Goal: Task Accomplishment & Management: Use online tool/utility

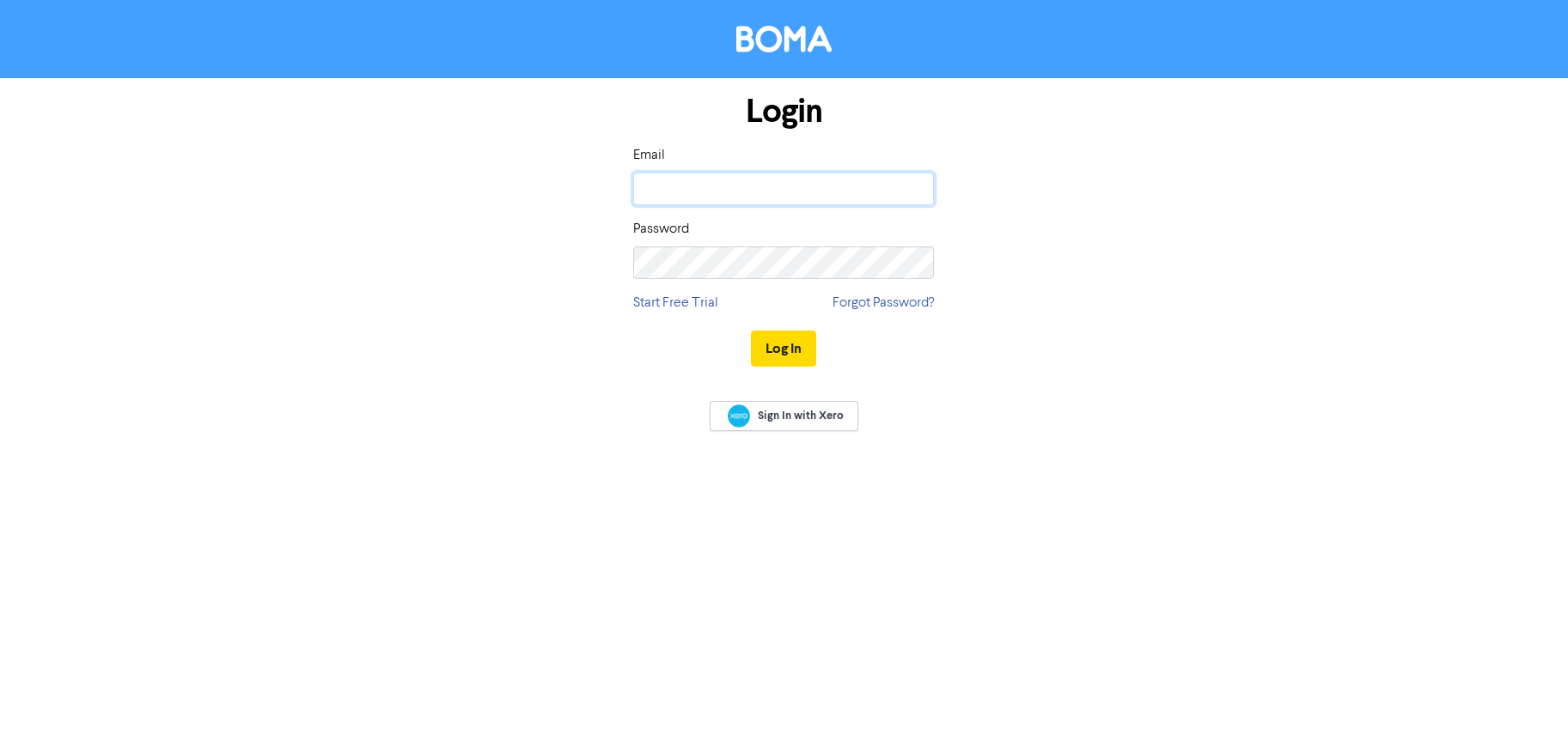
click at [665, 183] on input "email" at bounding box center [783, 189] width 301 height 33
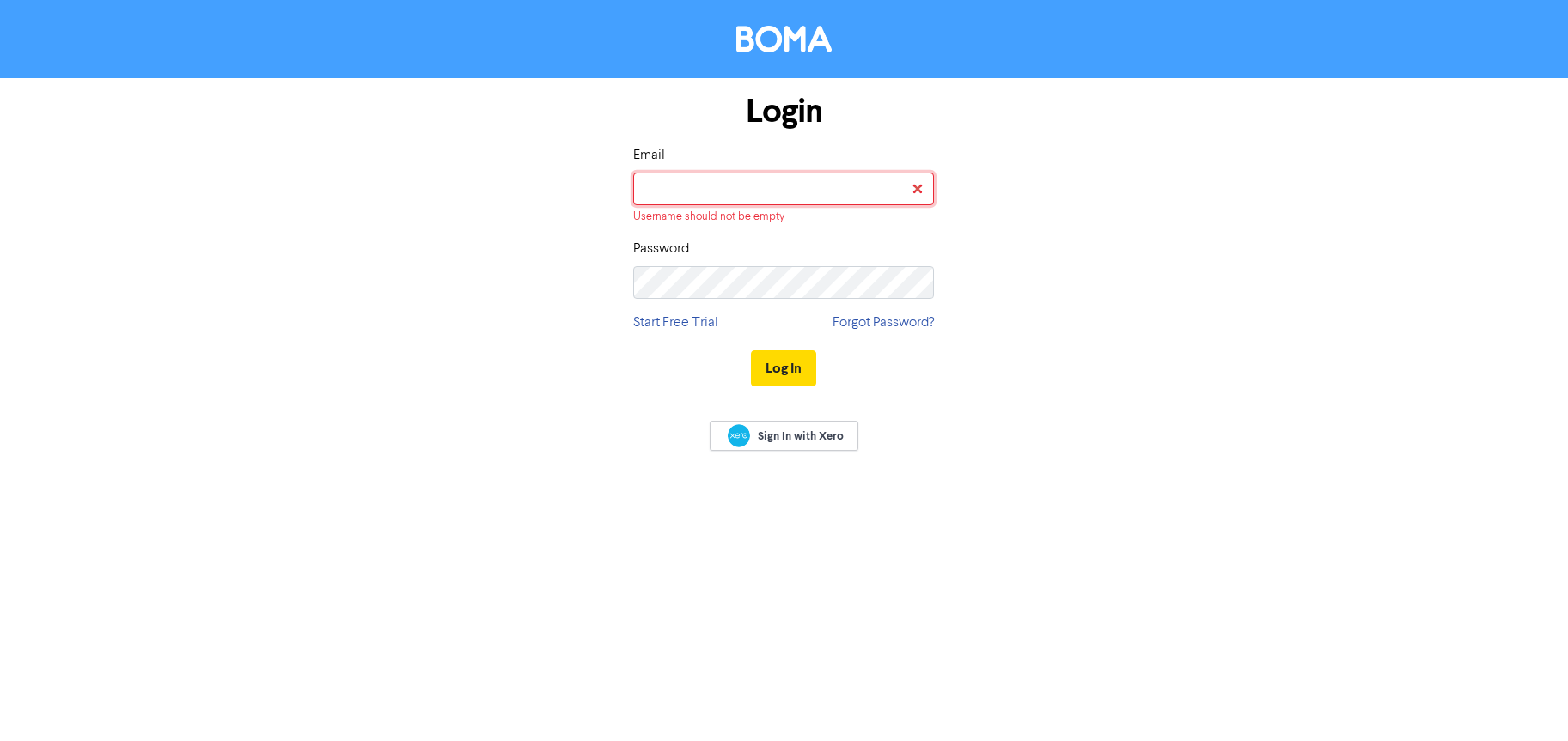
click at [716, 192] on input "email" at bounding box center [783, 189] width 301 height 33
type input "[EMAIL_ADDRESS][DOMAIN_NAME]"
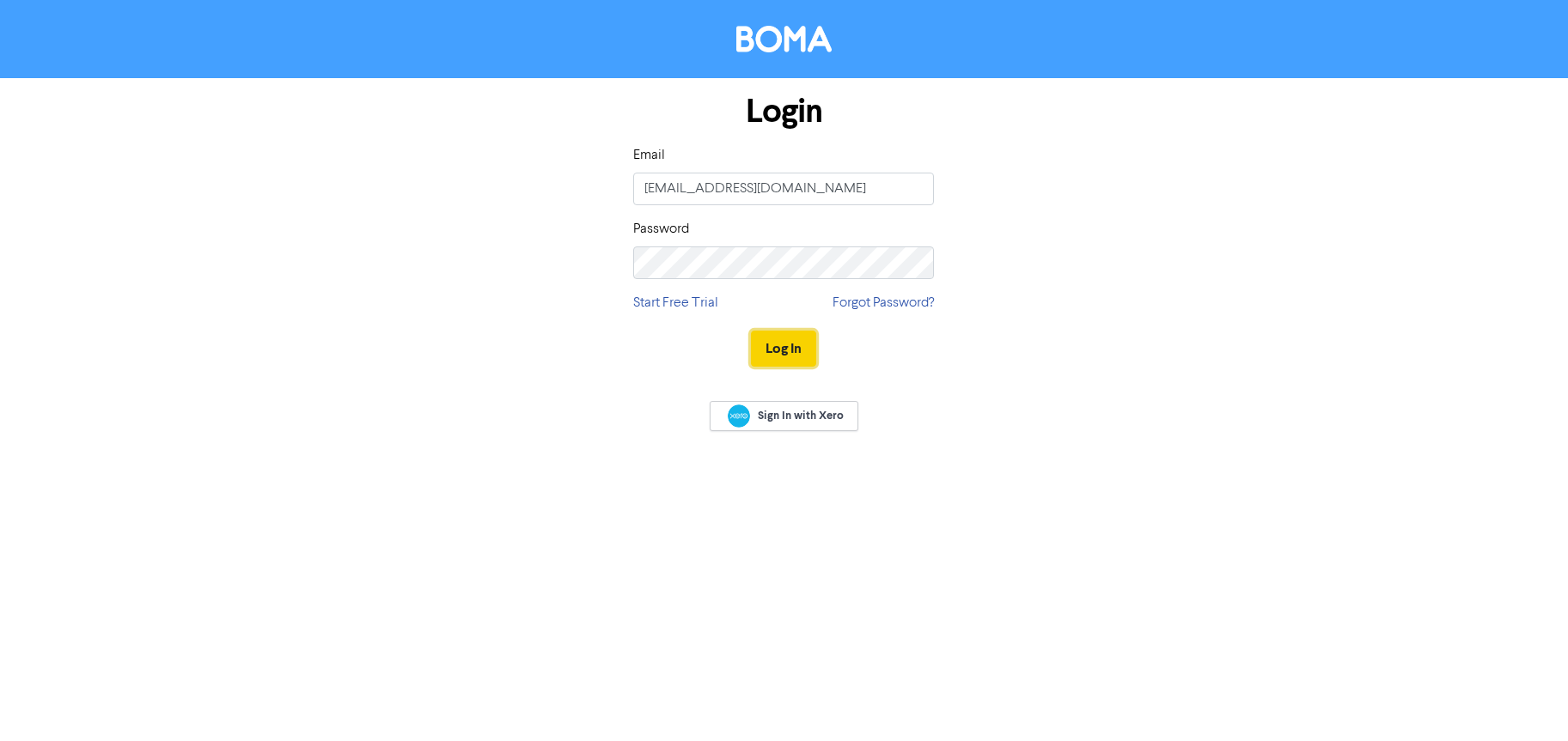
click at [763, 346] on button "Log In" at bounding box center [783, 349] width 65 height 36
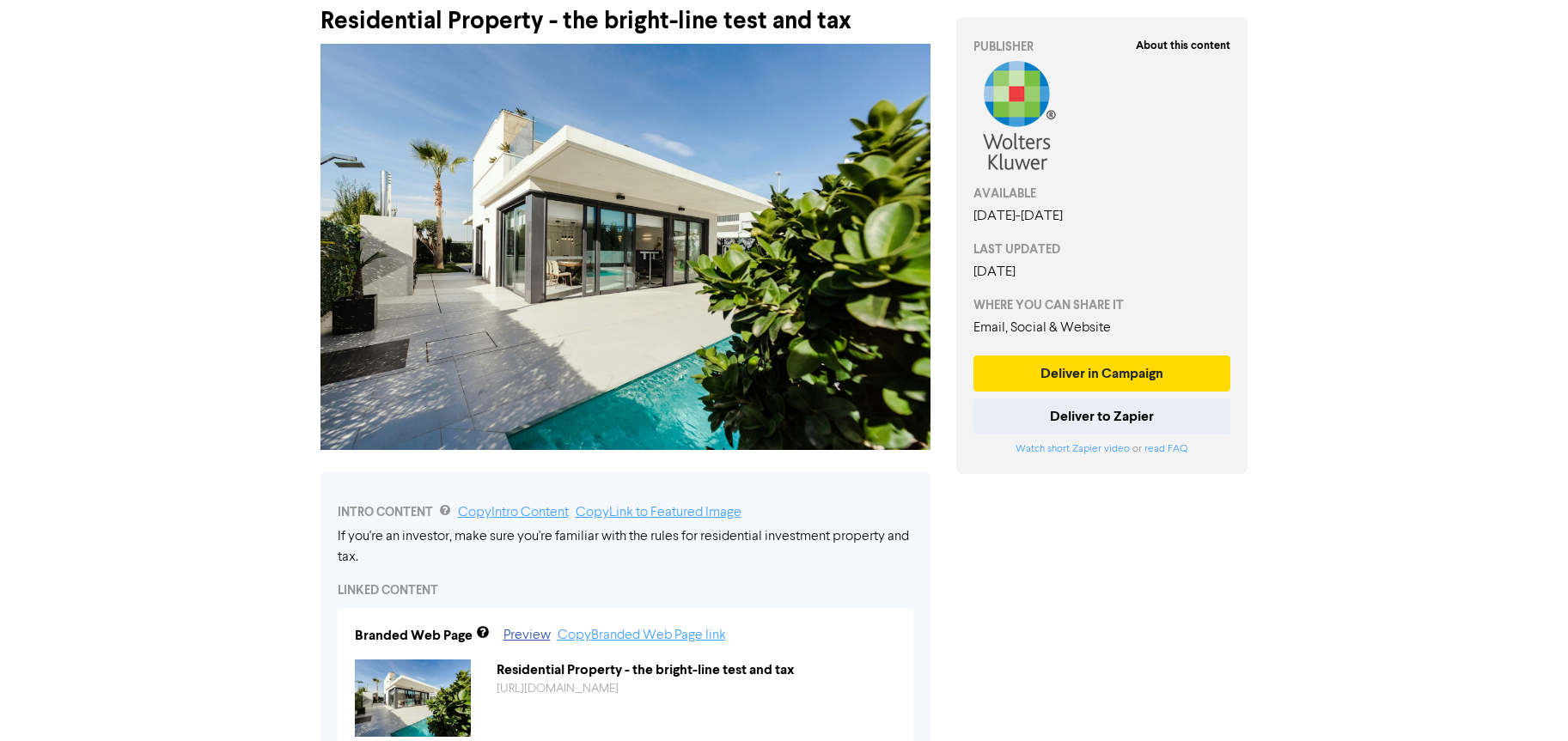
scroll to position [84, 0]
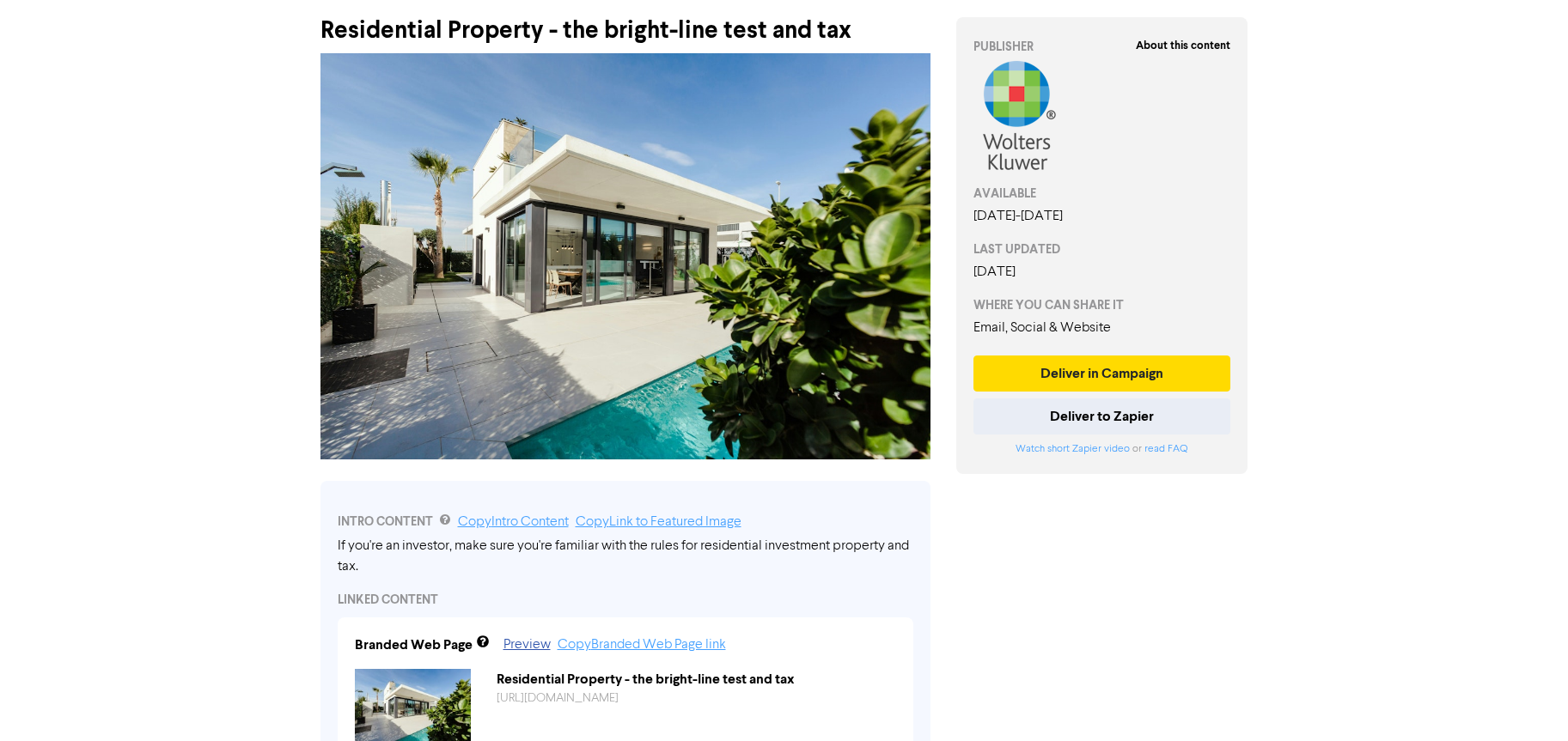
click at [518, 29] on div "Residential Property - the bright-line test and tax" at bounding box center [625, 22] width 610 height 45
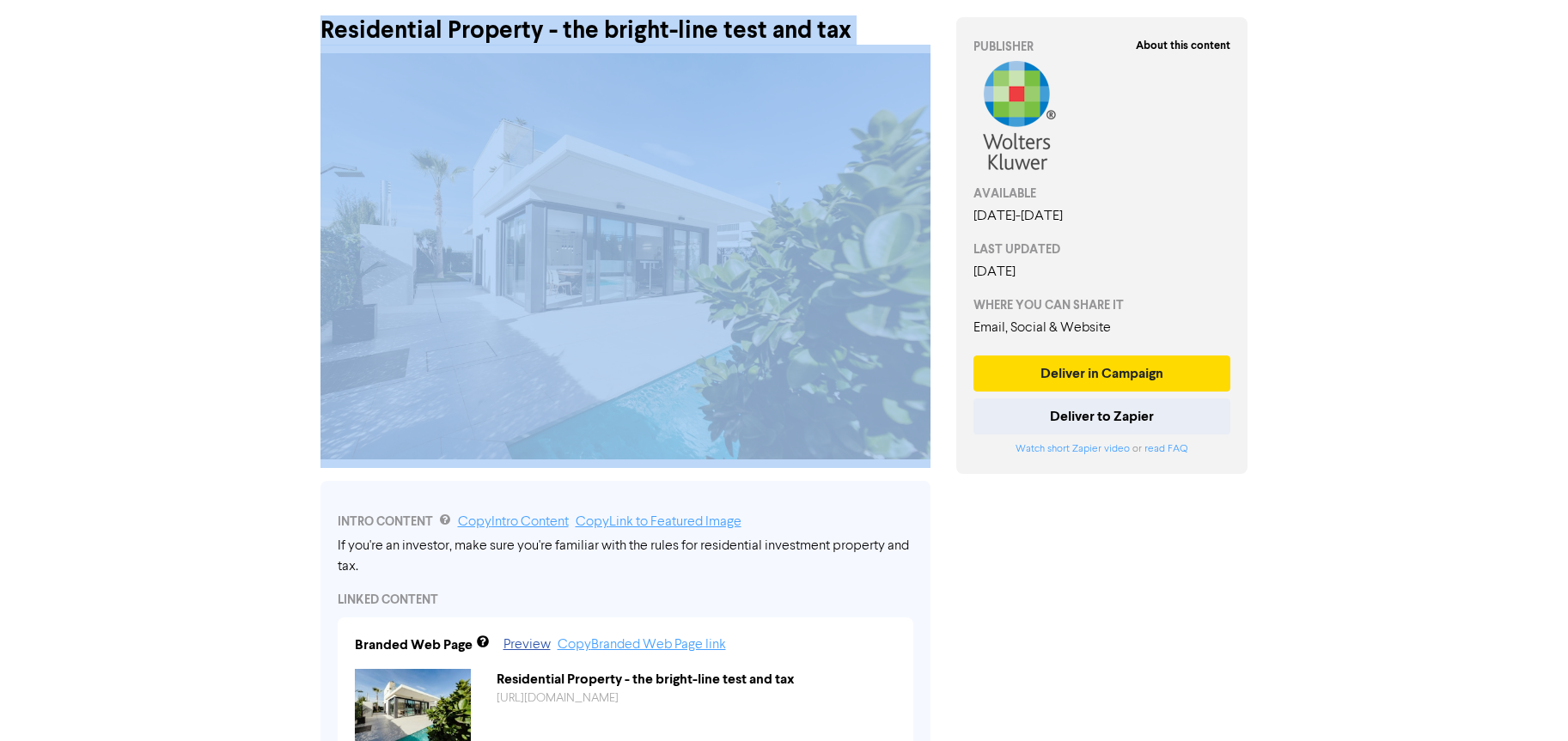
click at [518, 29] on div "Residential Property - the bright-line test and tax" at bounding box center [625, 22] width 610 height 45
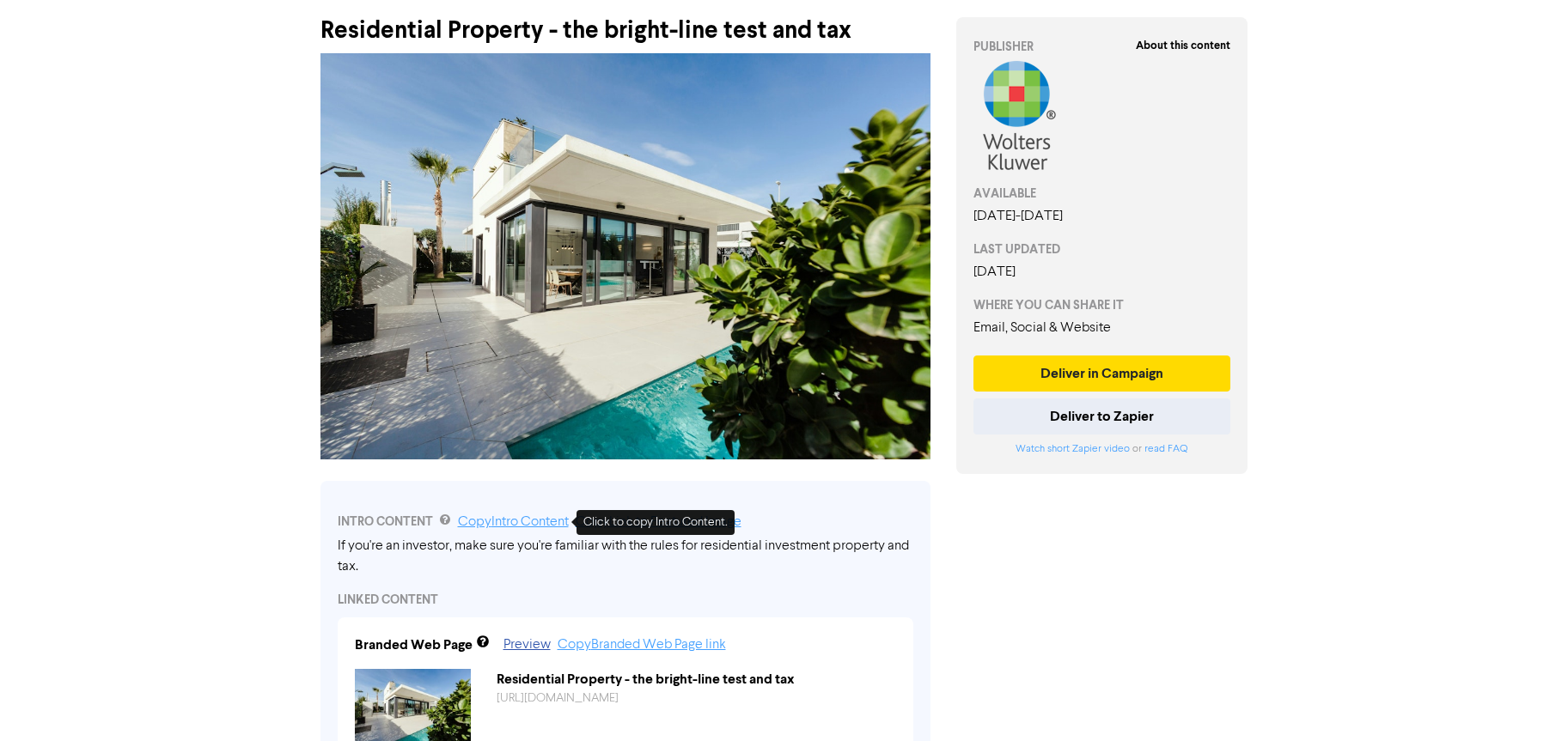
click at [515, 518] on link "Copy Intro Content" at bounding box center [512, 522] width 111 height 14
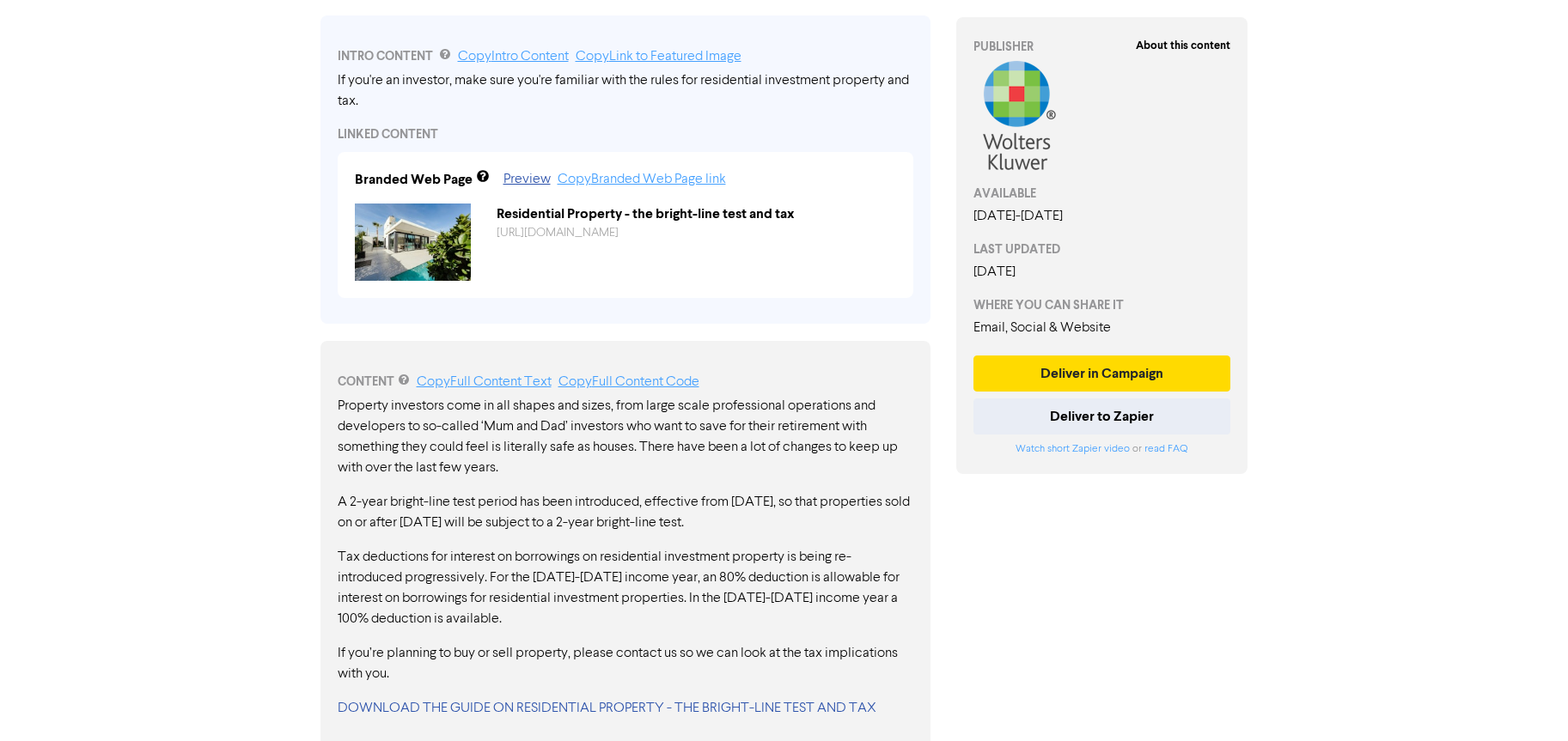
scroll to position [558, 0]
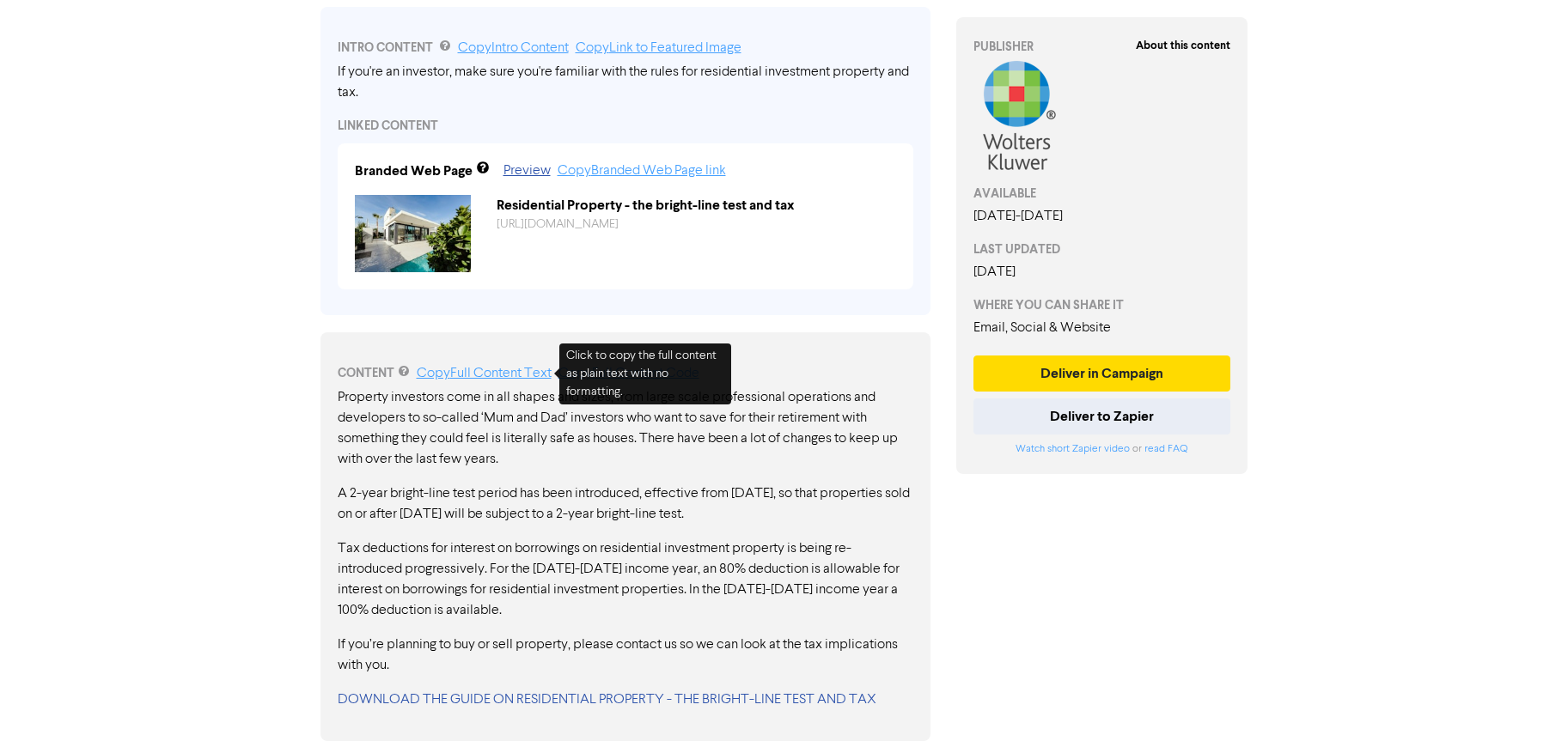
click at [519, 371] on link "Copy Full Content Text" at bounding box center [483, 373] width 135 height 14
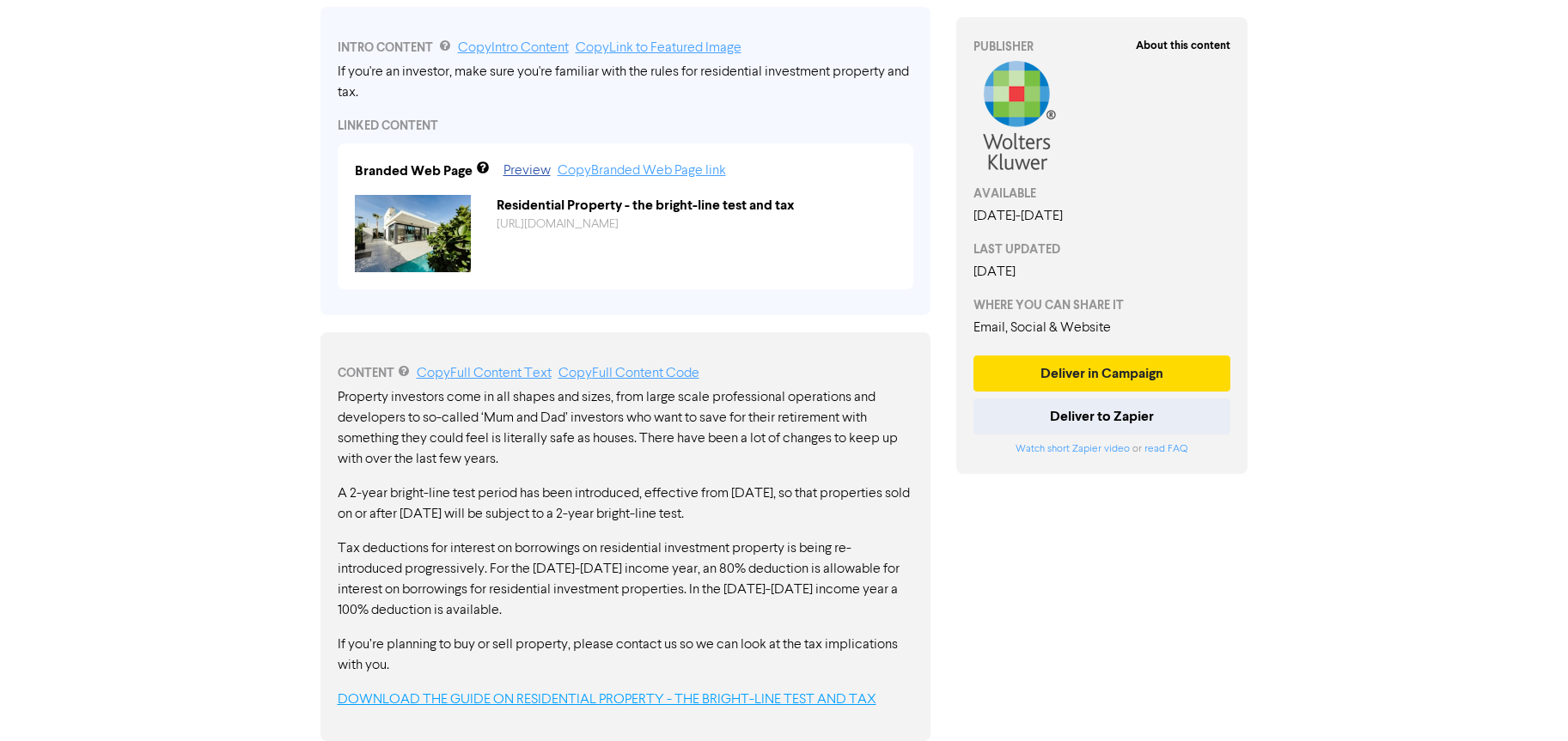
click at [664, 697] on link "DOWNLOAD THE GUIDE ON RESIDENTIAL PROPERTY - THE BRIGHT-LINE TEST AND TAX" at bounding box center [606, 700] width 538 height 14
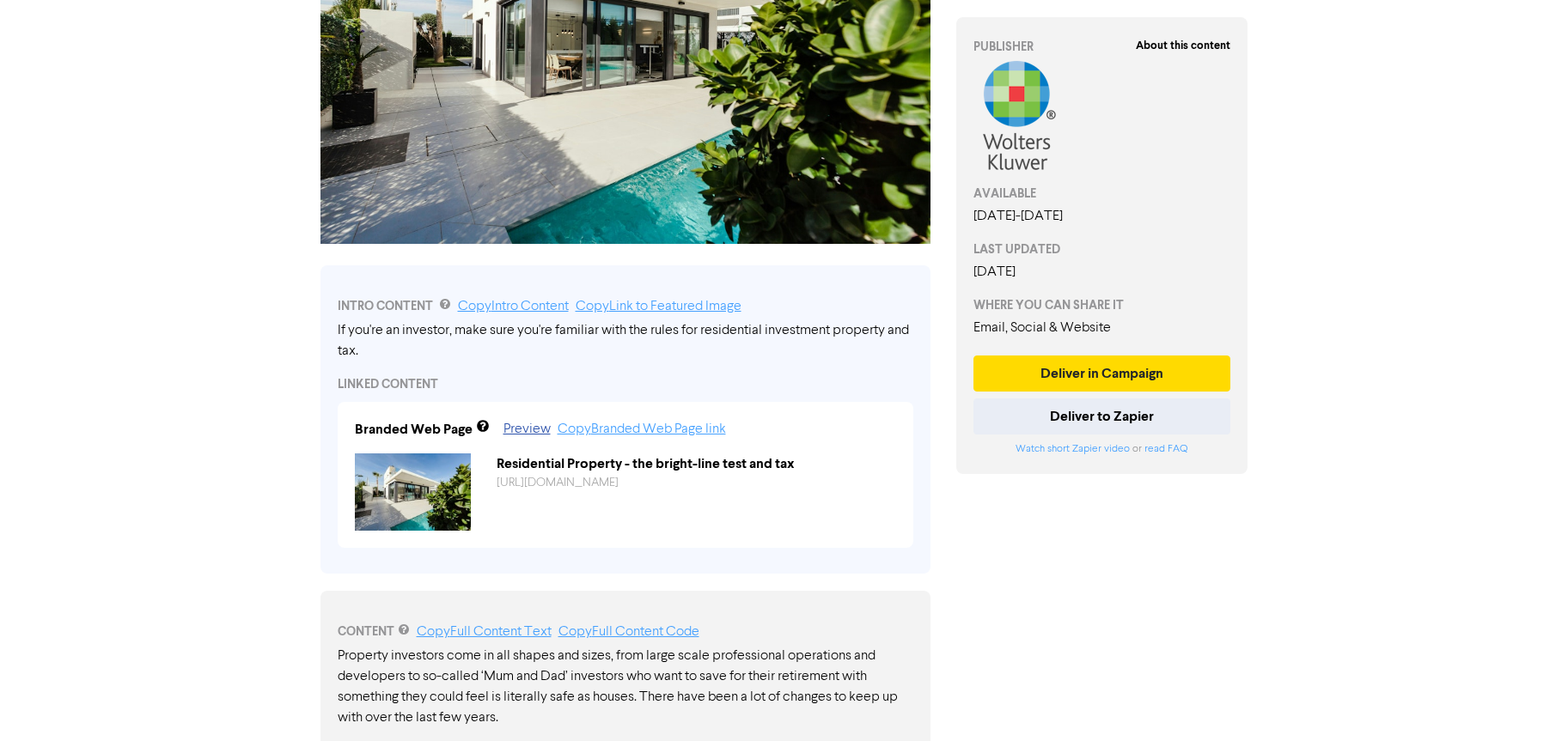
scroll to position [0, 0]
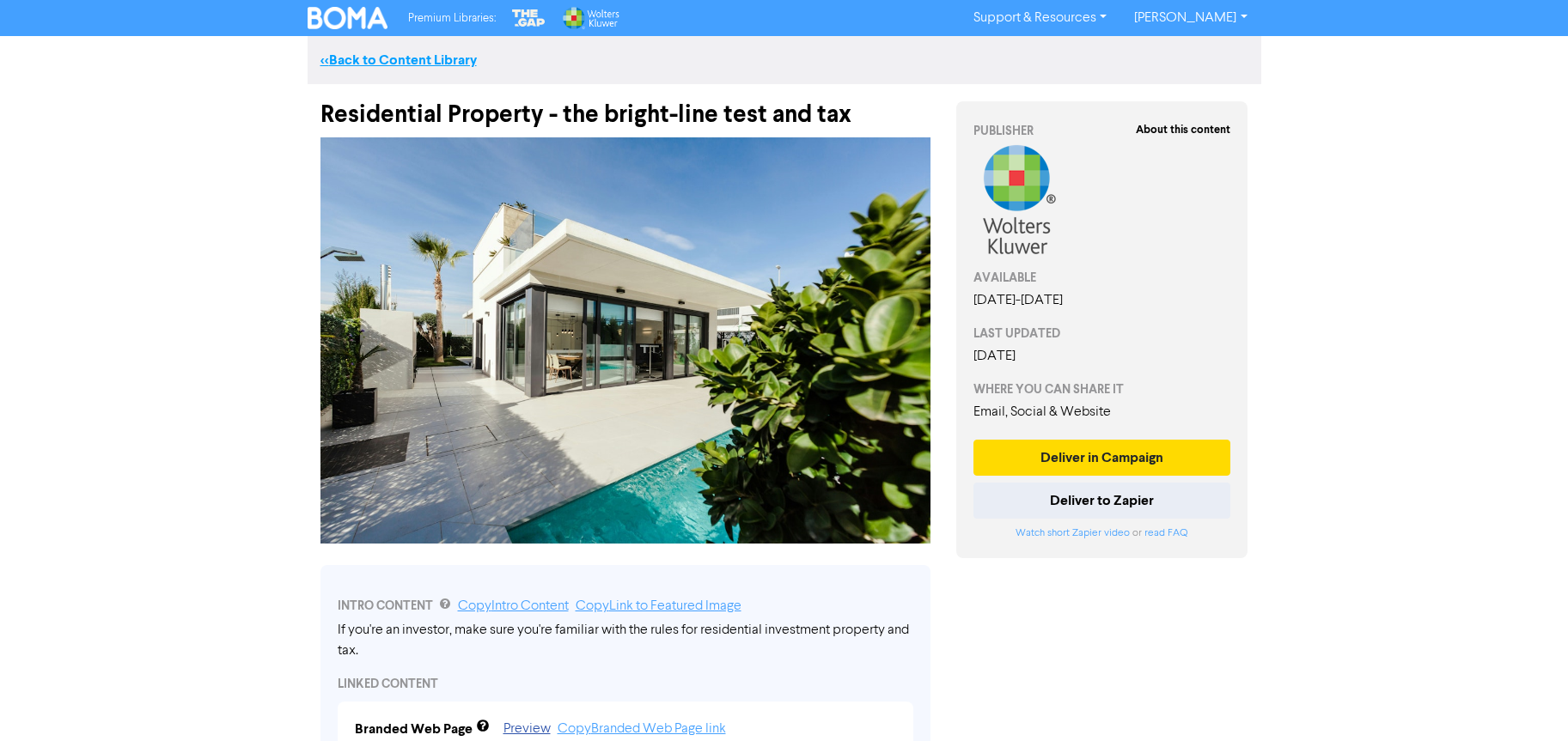
click at [373, 54] on link "<< Back to Content Library" at bounding box center [398, 60] width 157 height 17
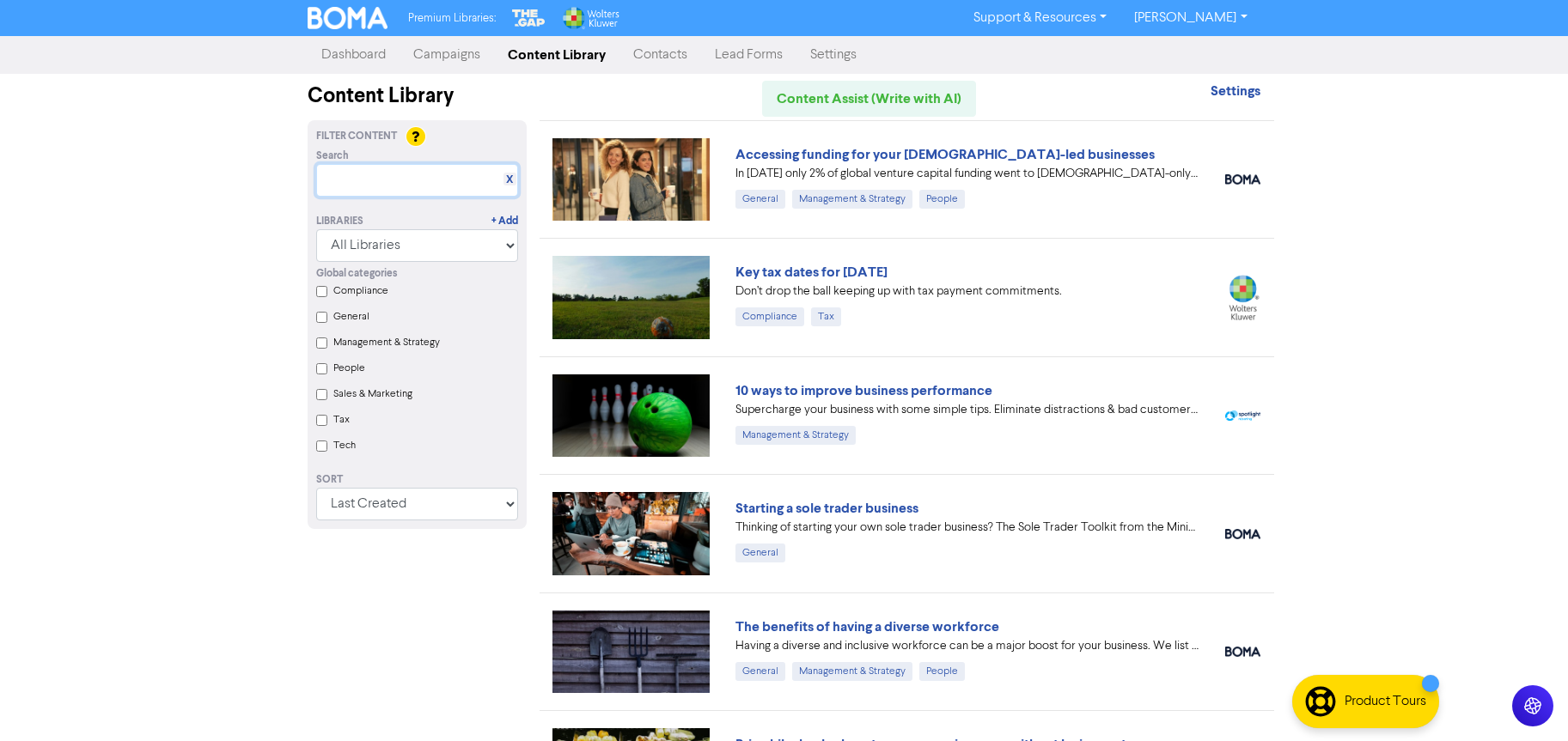
click at [378, 177] on input "text" at bounding box center [417, 180] width 202 height 33
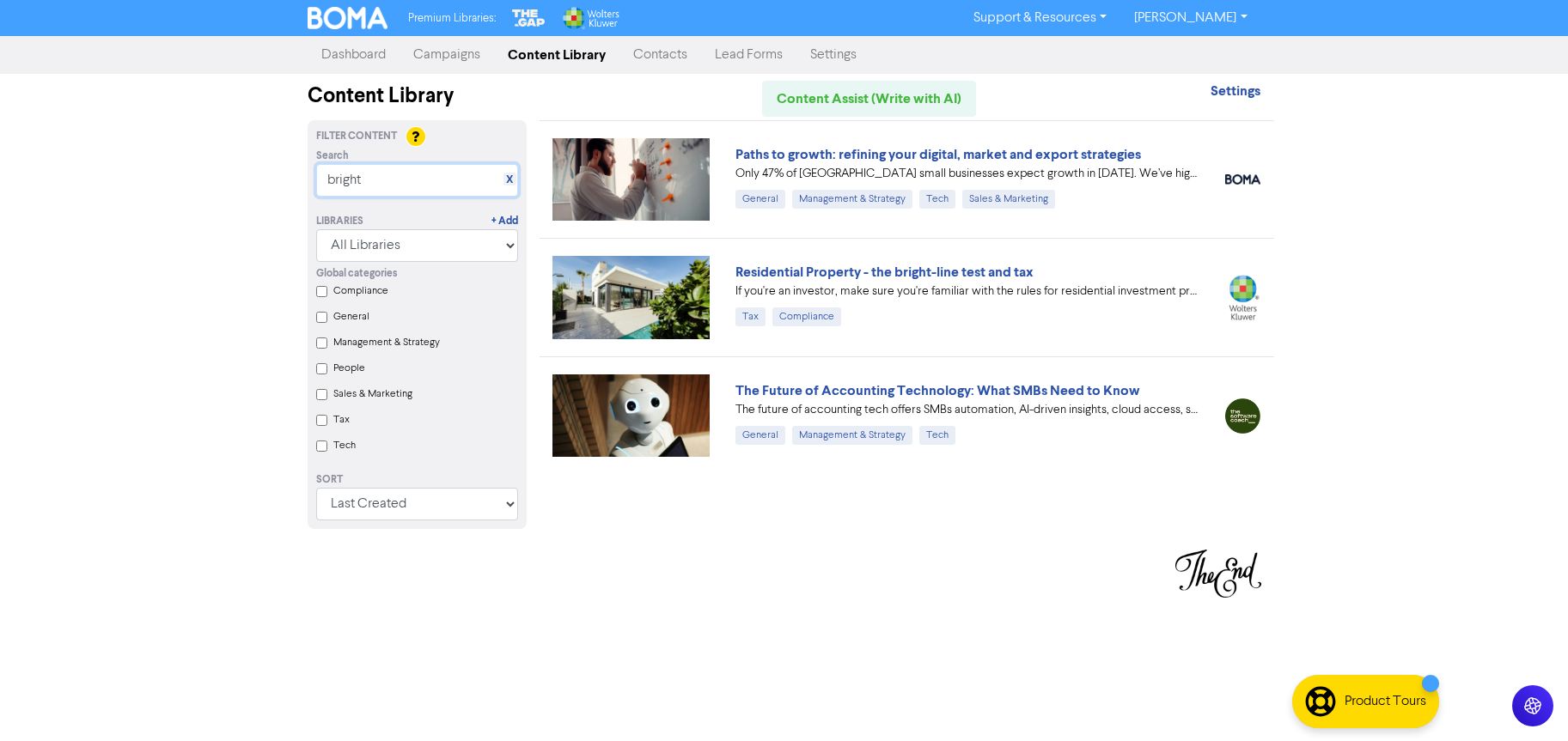
click at [436, 181] on input "bright" at bounding box center [417, 180] width 202 height 33
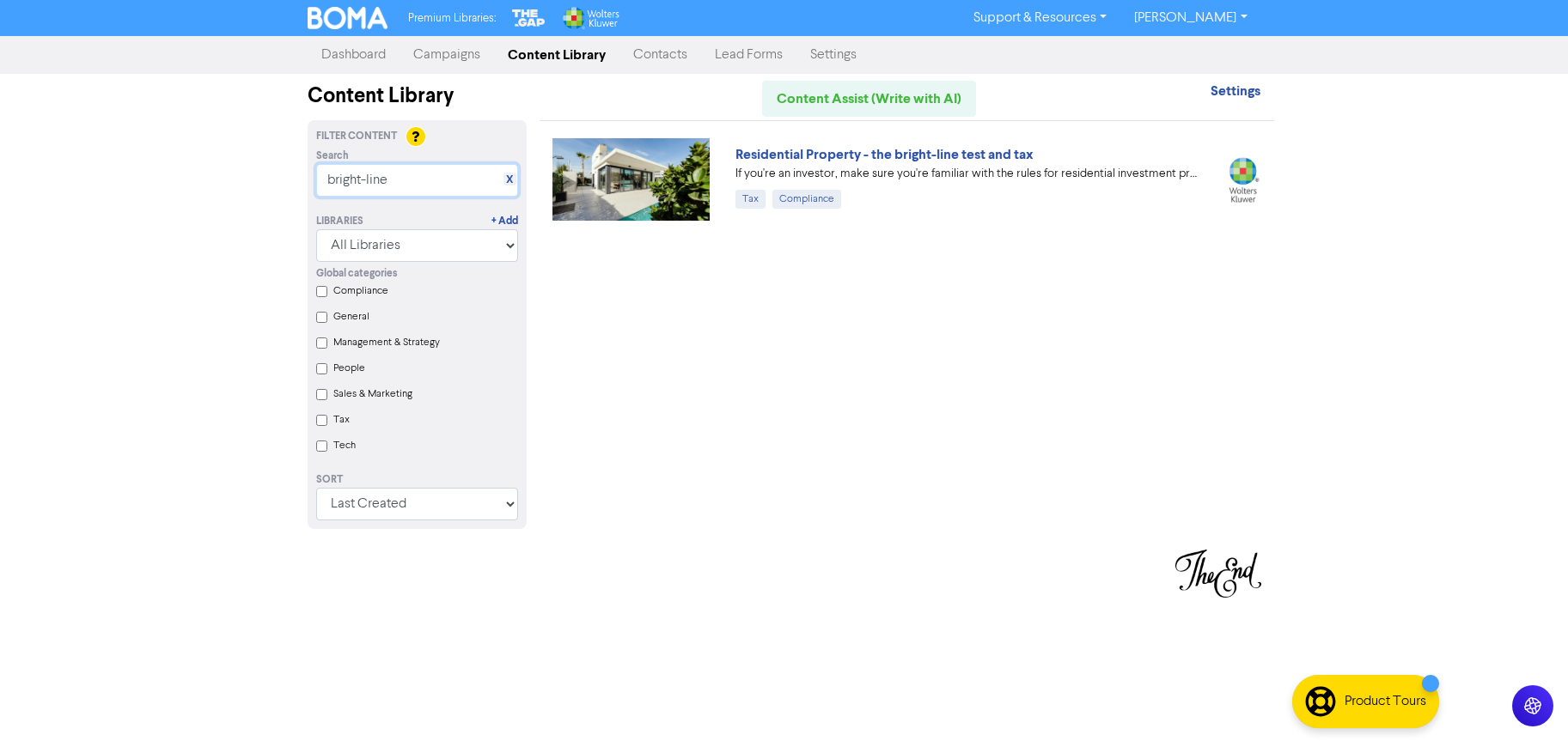
type input "bright-line"
click at [322, 419] on input "Tax" at bounding box center [322, 419] width 11 height 11
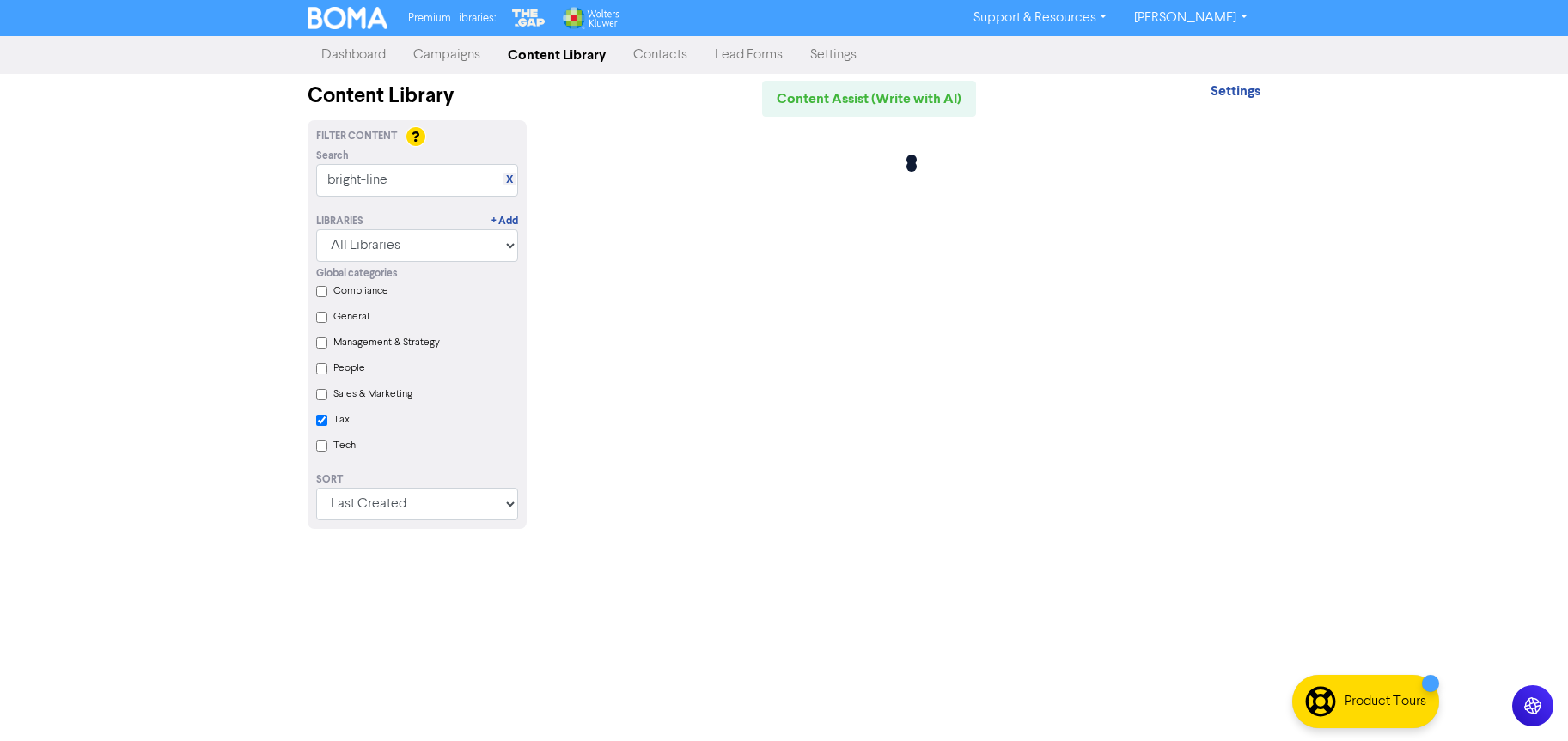
checkbox input "true"
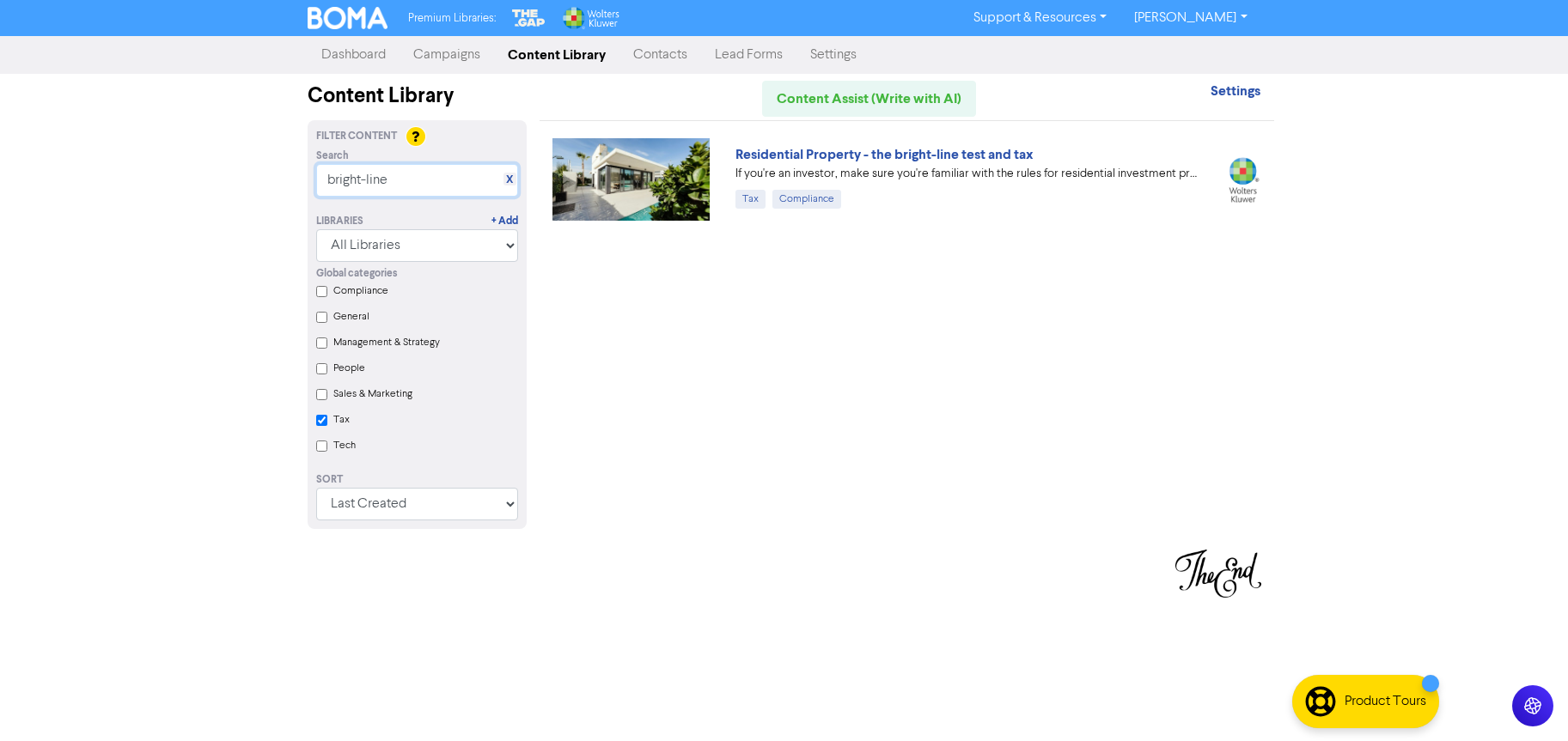
drag, startPoint x: 439, startPoint y: 181, endPoint x: 292, endPoint y: 181, distance: 147.0
click at [292, 181] on div "Premium Libraries: Support & Resources Video Tutorials FAQ & Guides Marketing E…" at bounding box center [784, 370] width 1568 height 741
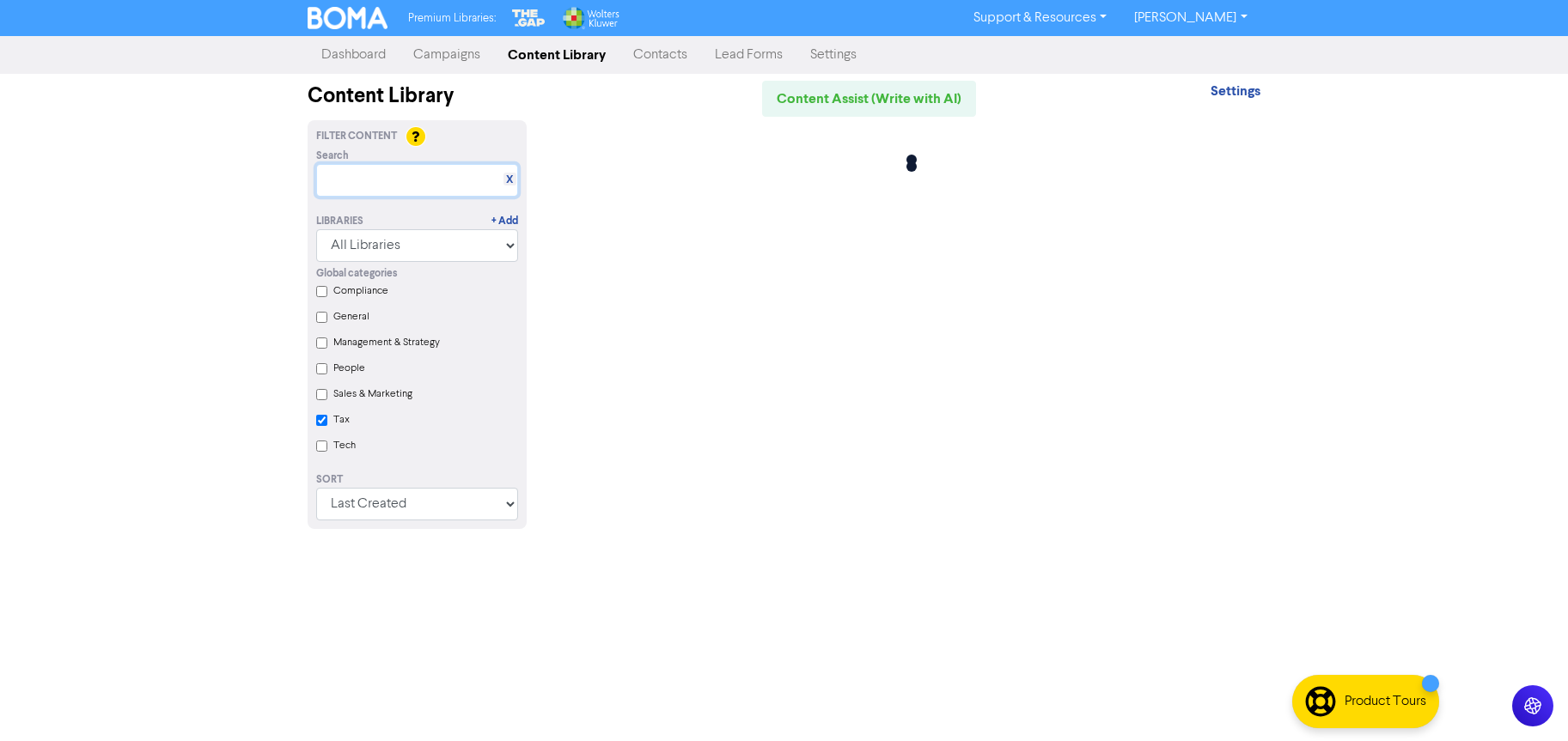
checkbox input "true"
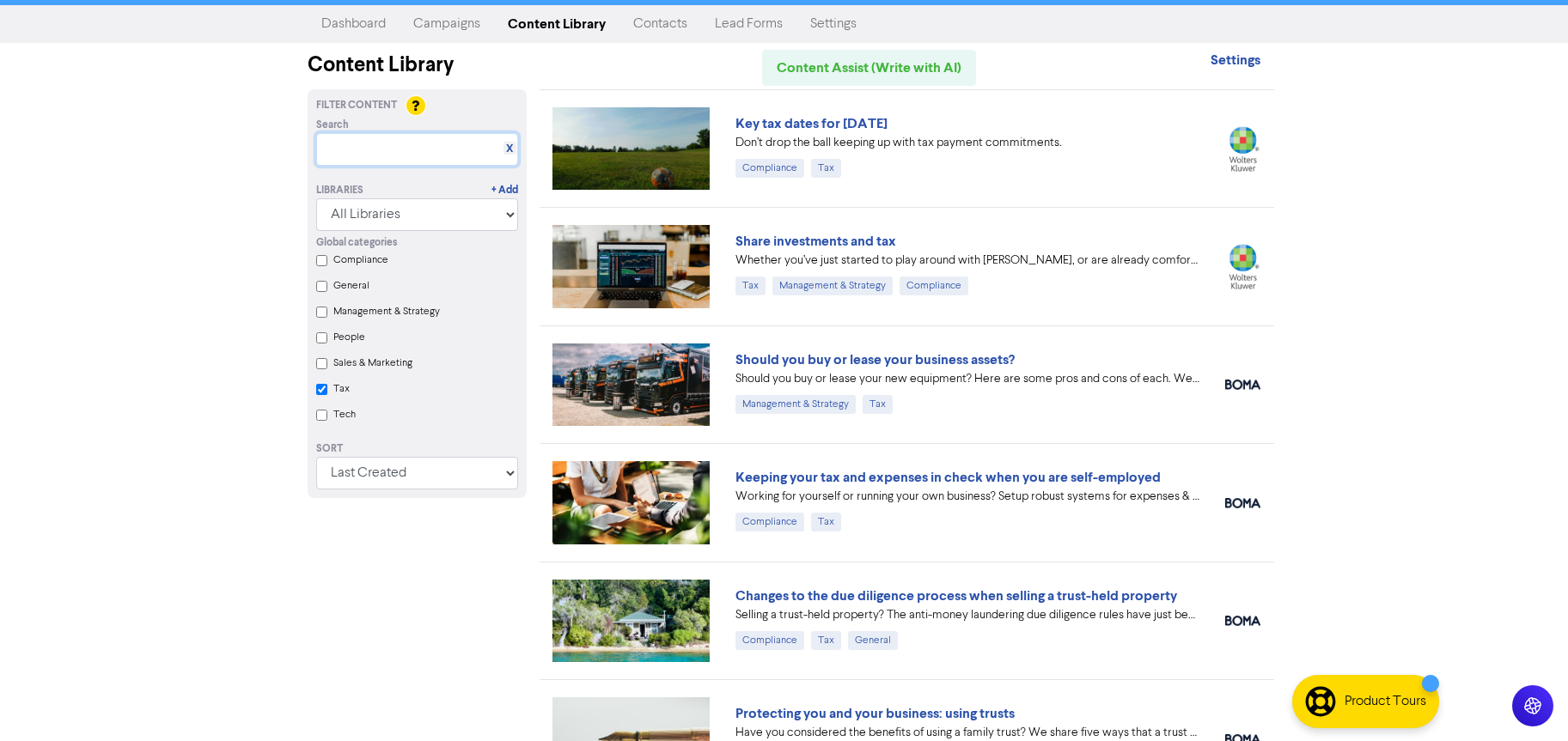
scroll to position [33, 0]
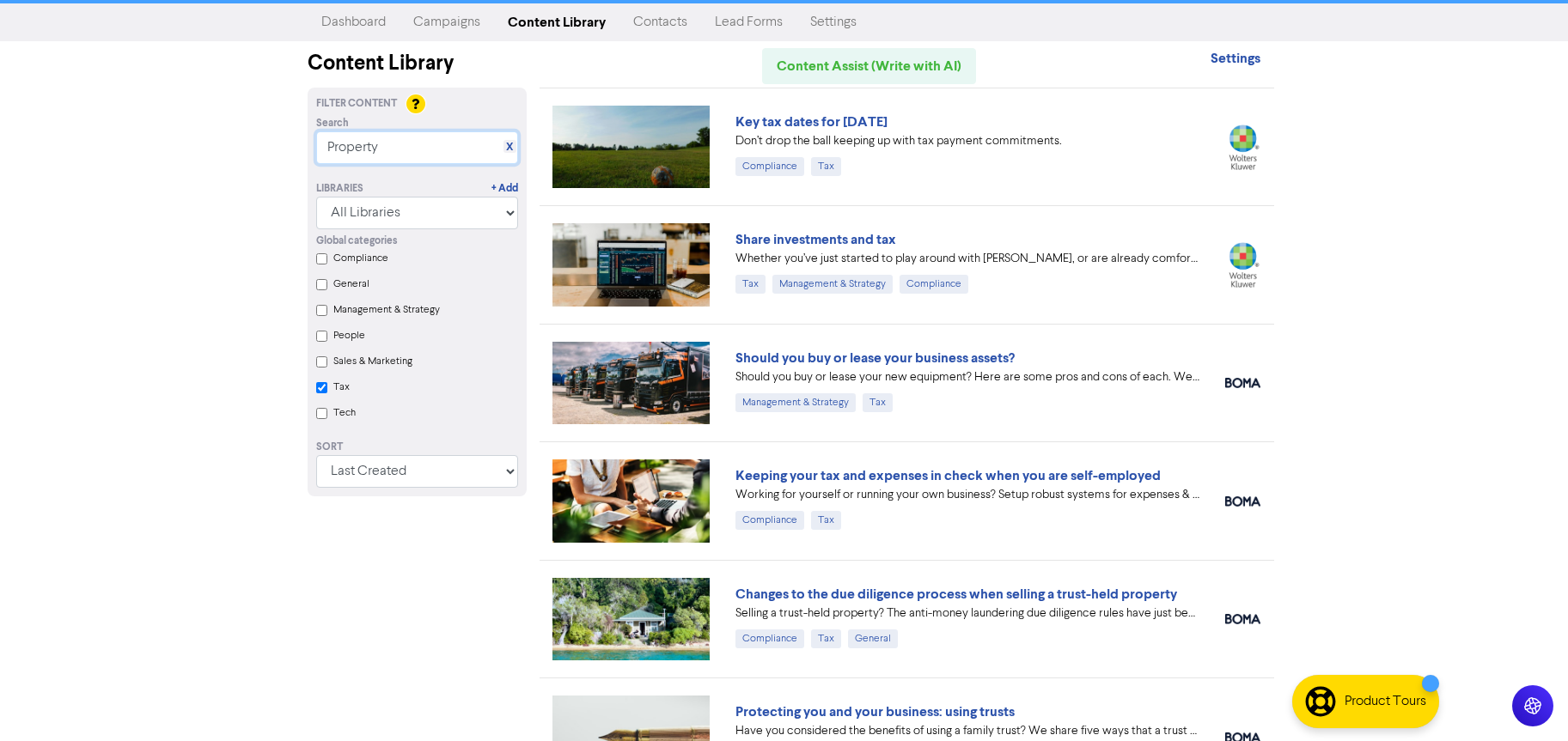
type input "Property"
click at [323, 385] on input "Tax" at bounding box center [322, 387] width 11 height 11
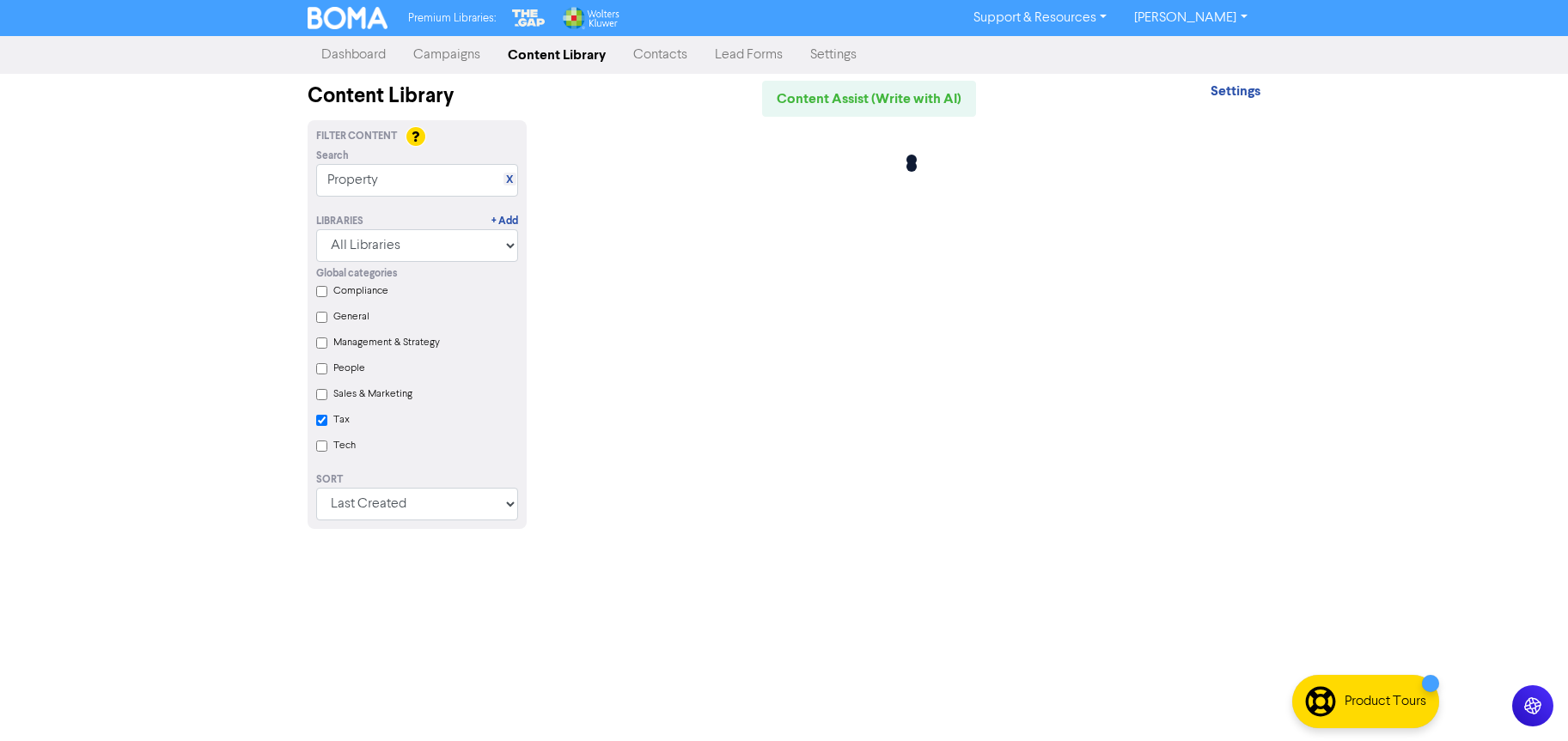
scroll to position [0, 0]
checkbox input "false"
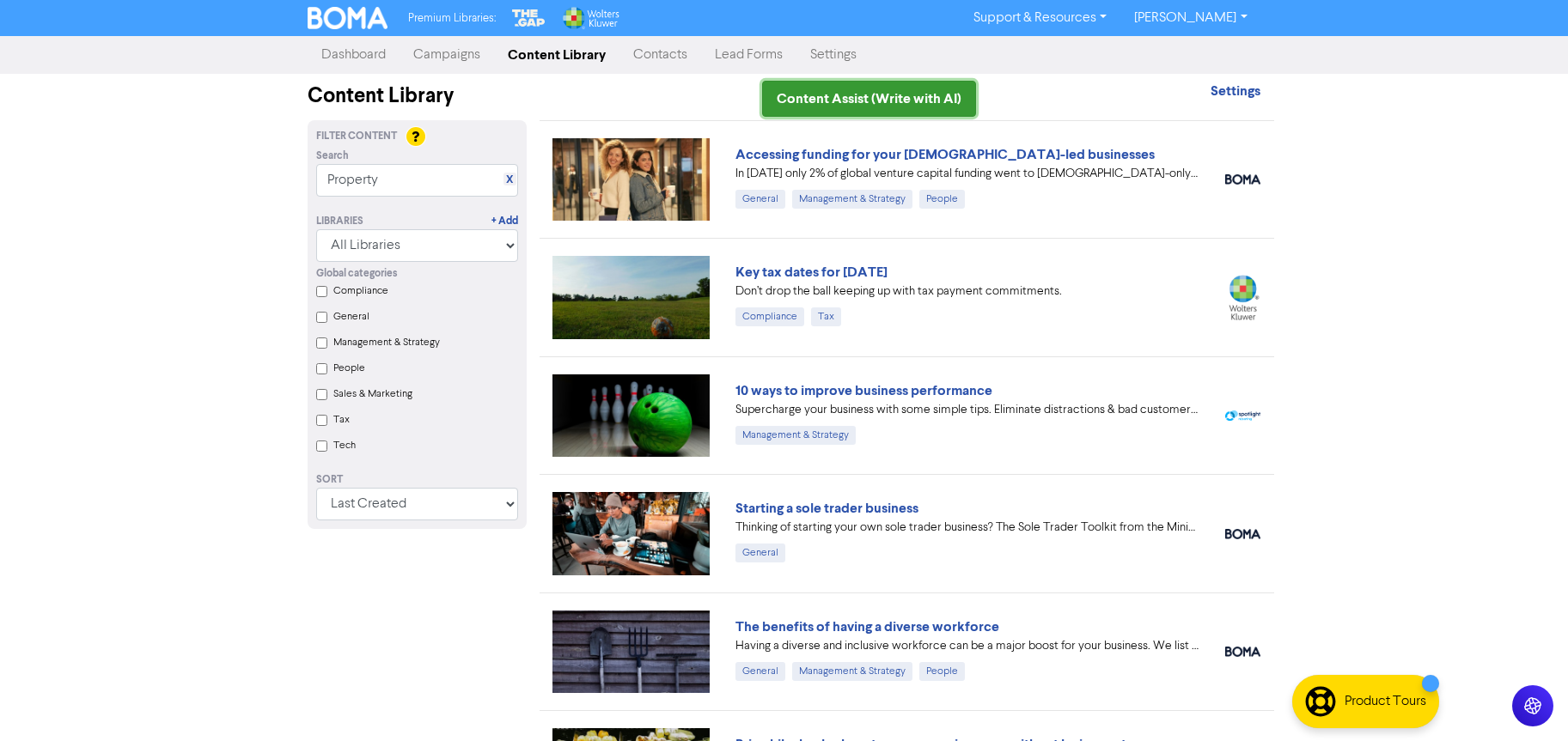
click at [860, 100] on link "Content Assist (Write with AI)" at bounding box center [869, 99] width 214 height 36
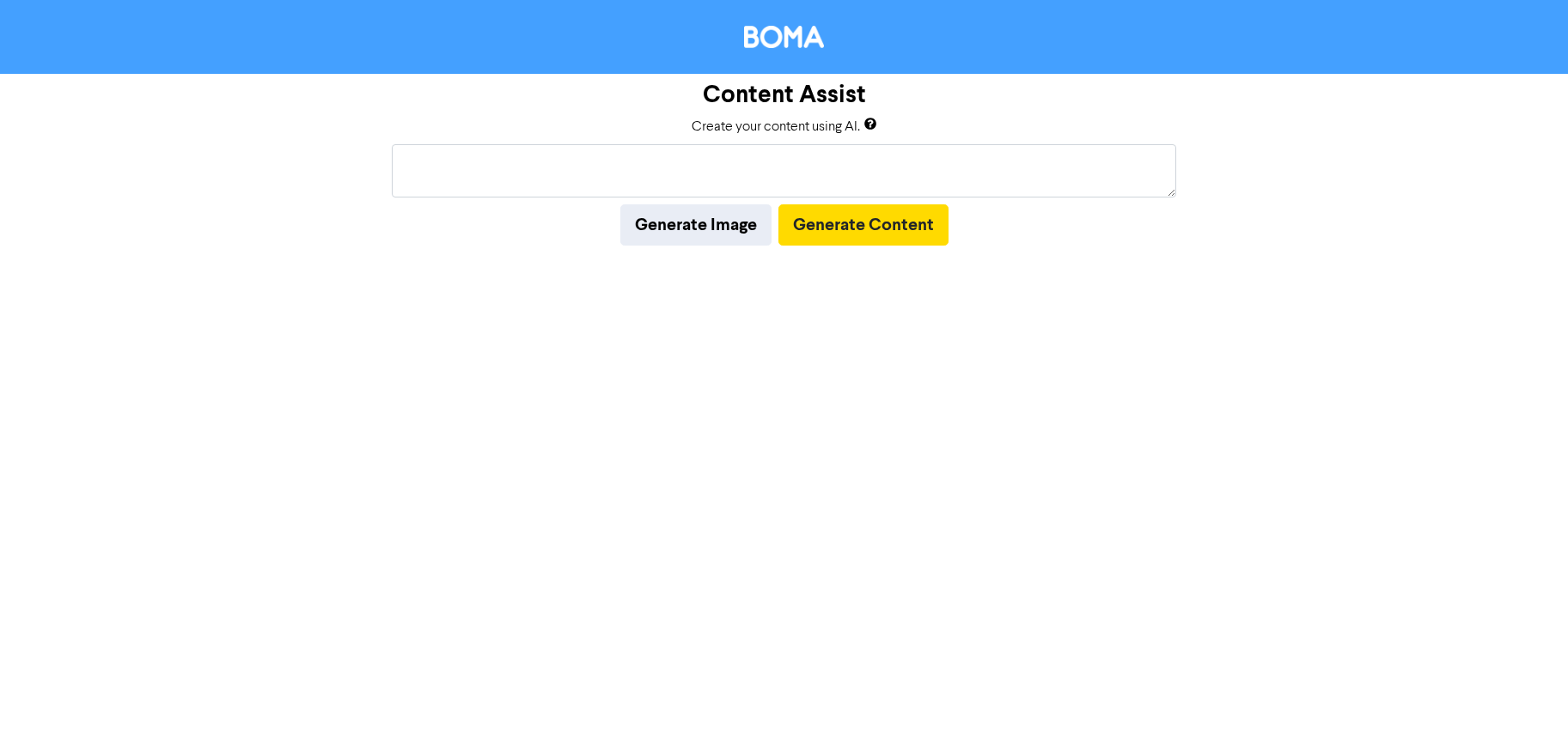
click at [580, 167] on textarea at bounding box center [783, 171] width 784 height 53
type textarea "Residential Property - the bright-line test and tax"
click at [846, 224] on button "Generate Content" at bounding box center [863, 225] width 170 height 41
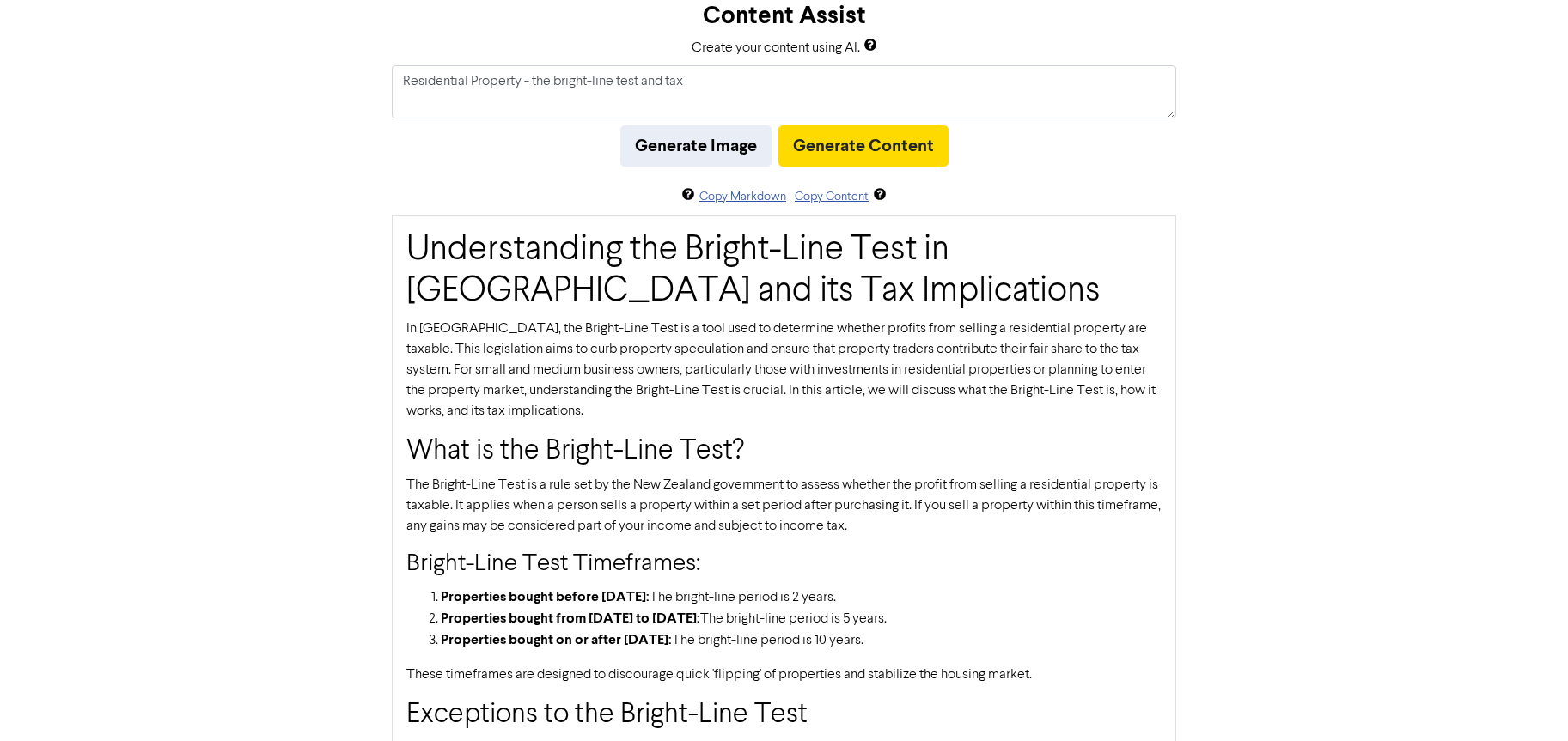
scroll to position [56, 0]
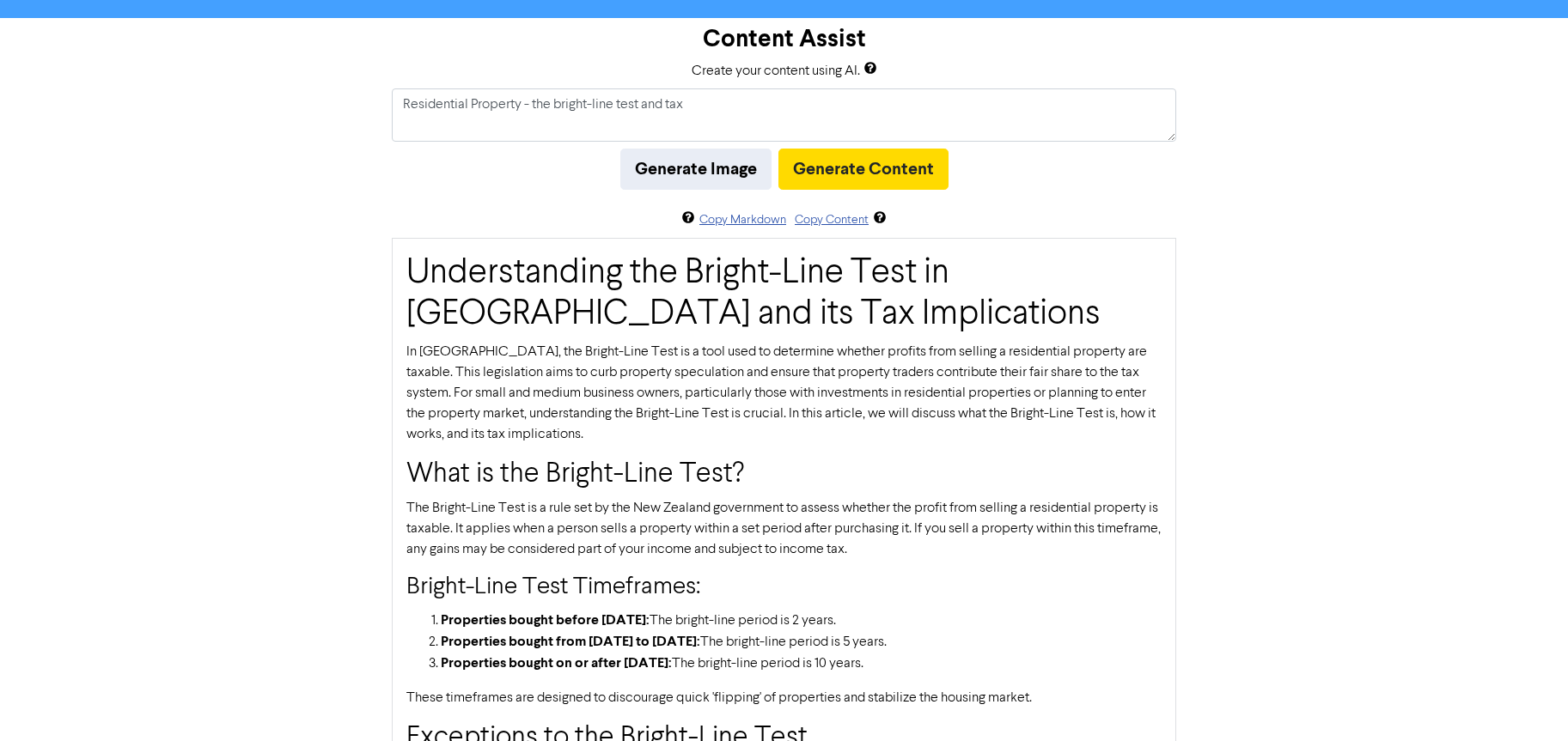
click at [422, 490] on h2 "What is the Bright-Line Test?" at bounding box center [784, 474] width 755 height 33
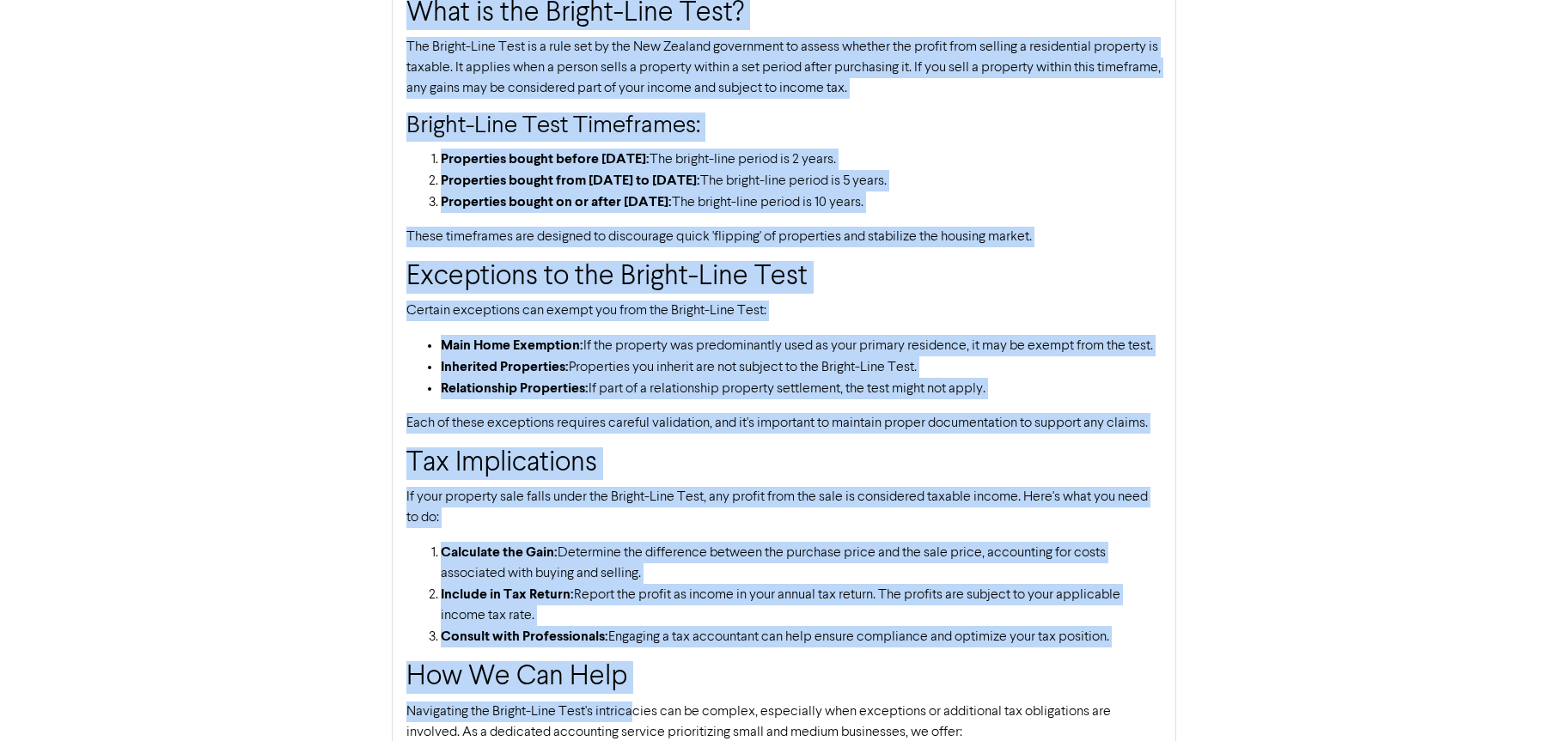
scroll to position [771, 0]
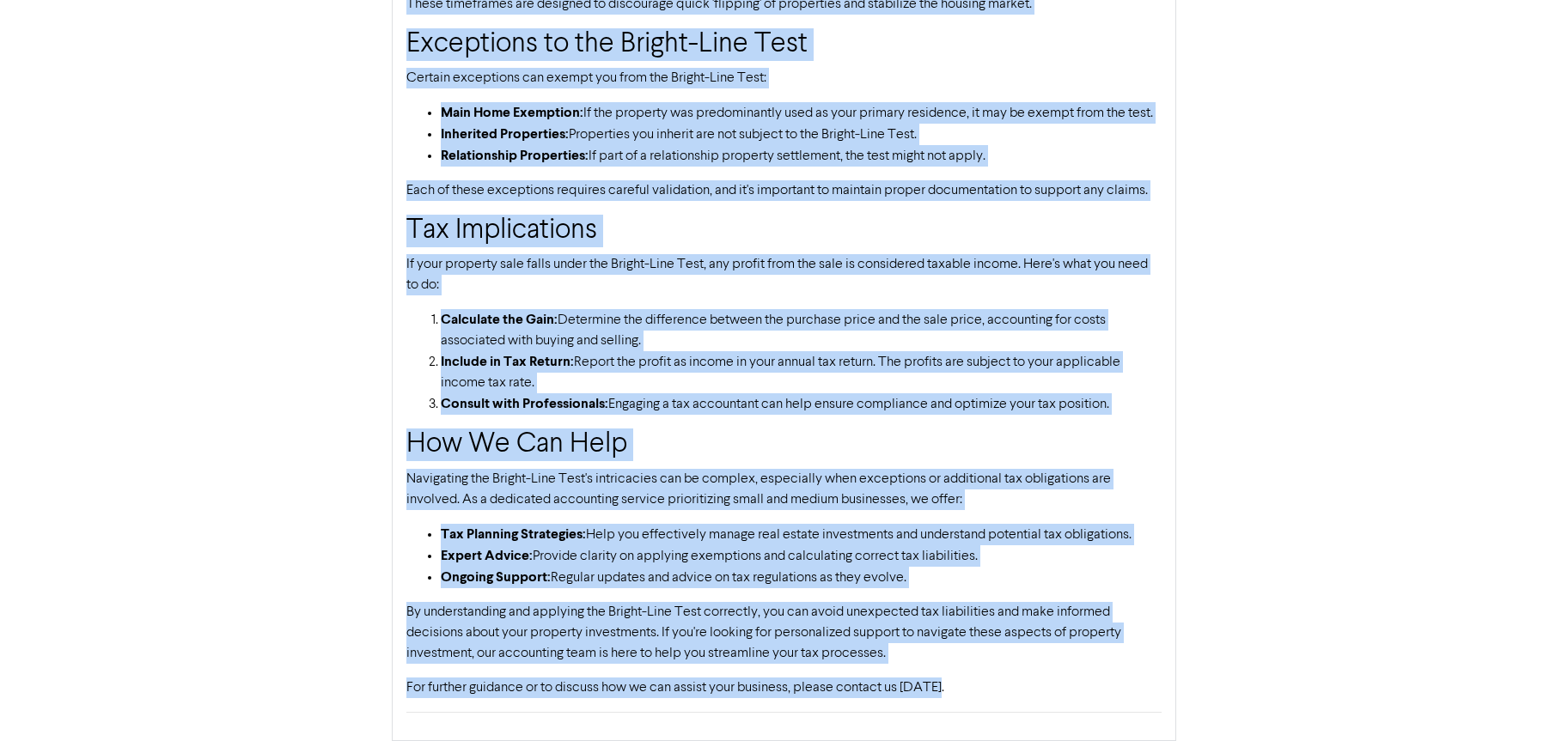
drag, startPoint x: 408, startPoint y: 475, endPoint x: 975, endPoint y: 688, distance: 605.7
click at [978, 688] on div "Understanding the Bright-Line Test in [GEOGRAPHIC_DATA] and its Tax Implication…" at bounding box center [783, 142] width 784 height 1197
copy div "What is the Bright-Line Test? The Bright-Line Test is a rule set by the New Zea…"
